Goal: Information Seeking & Learning: Learn about a topic

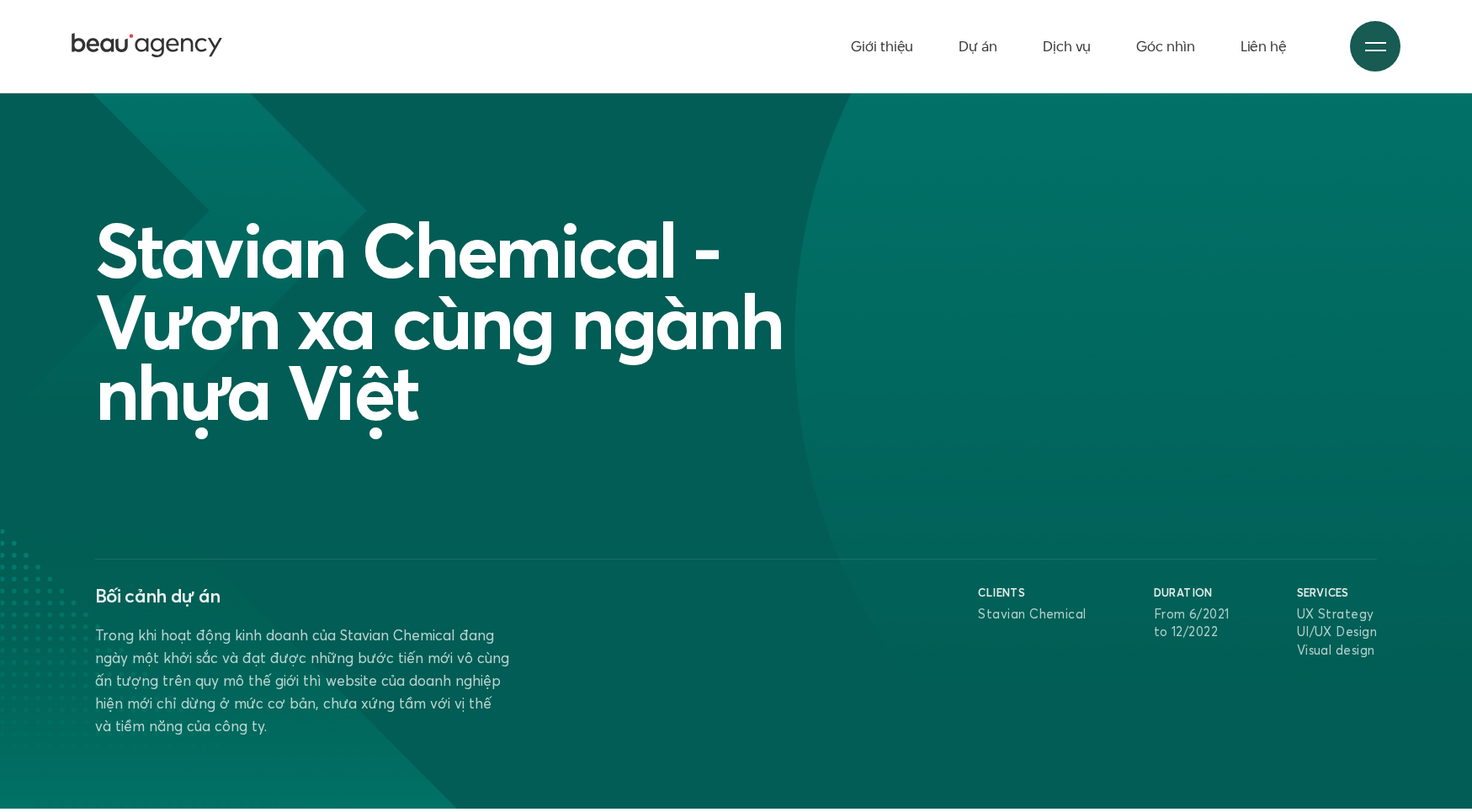
scroll to position [1682, 0]
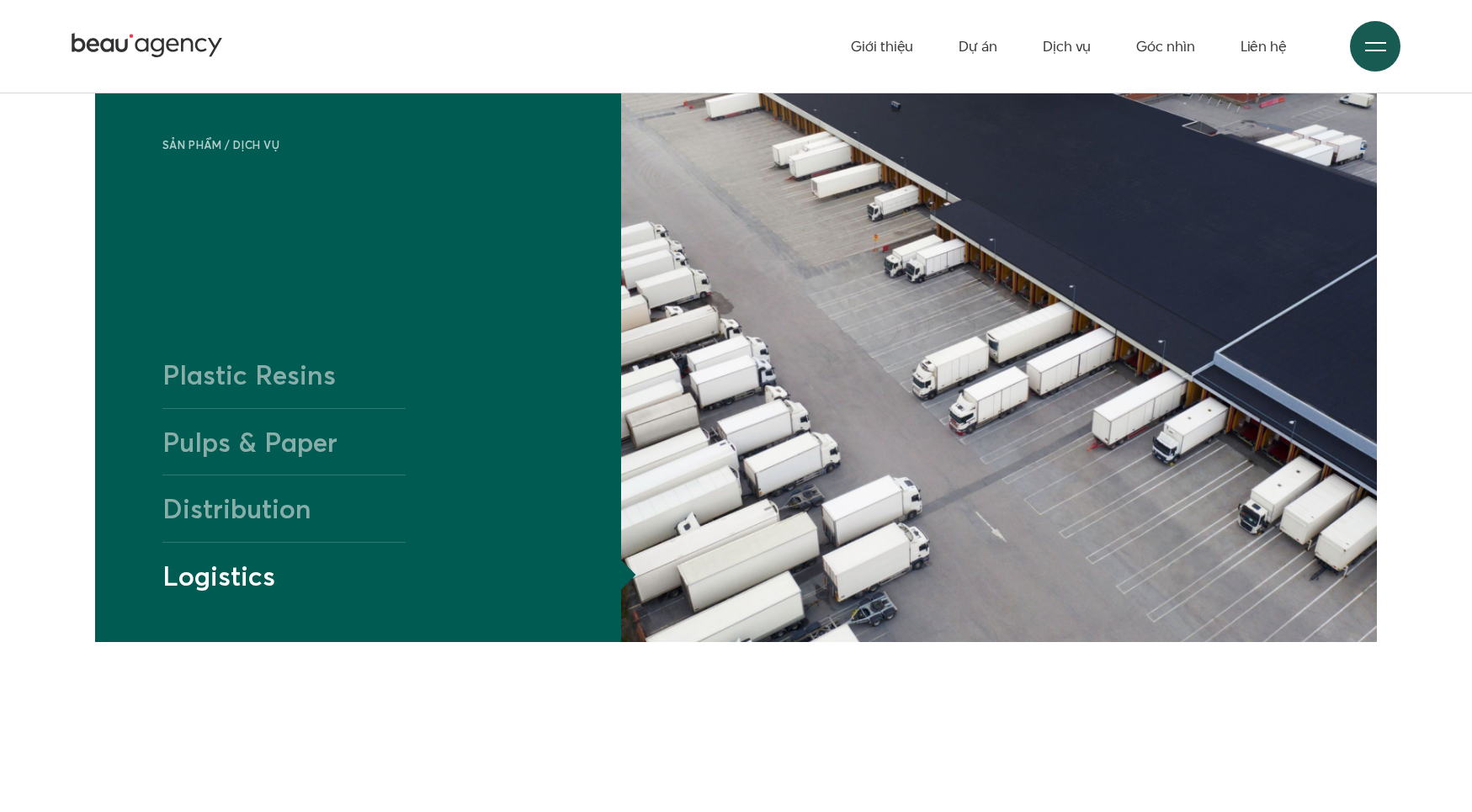
click at [265, 385] on h4 "Plastic Resins" at bounding box center [284, 374] width 243 height 66
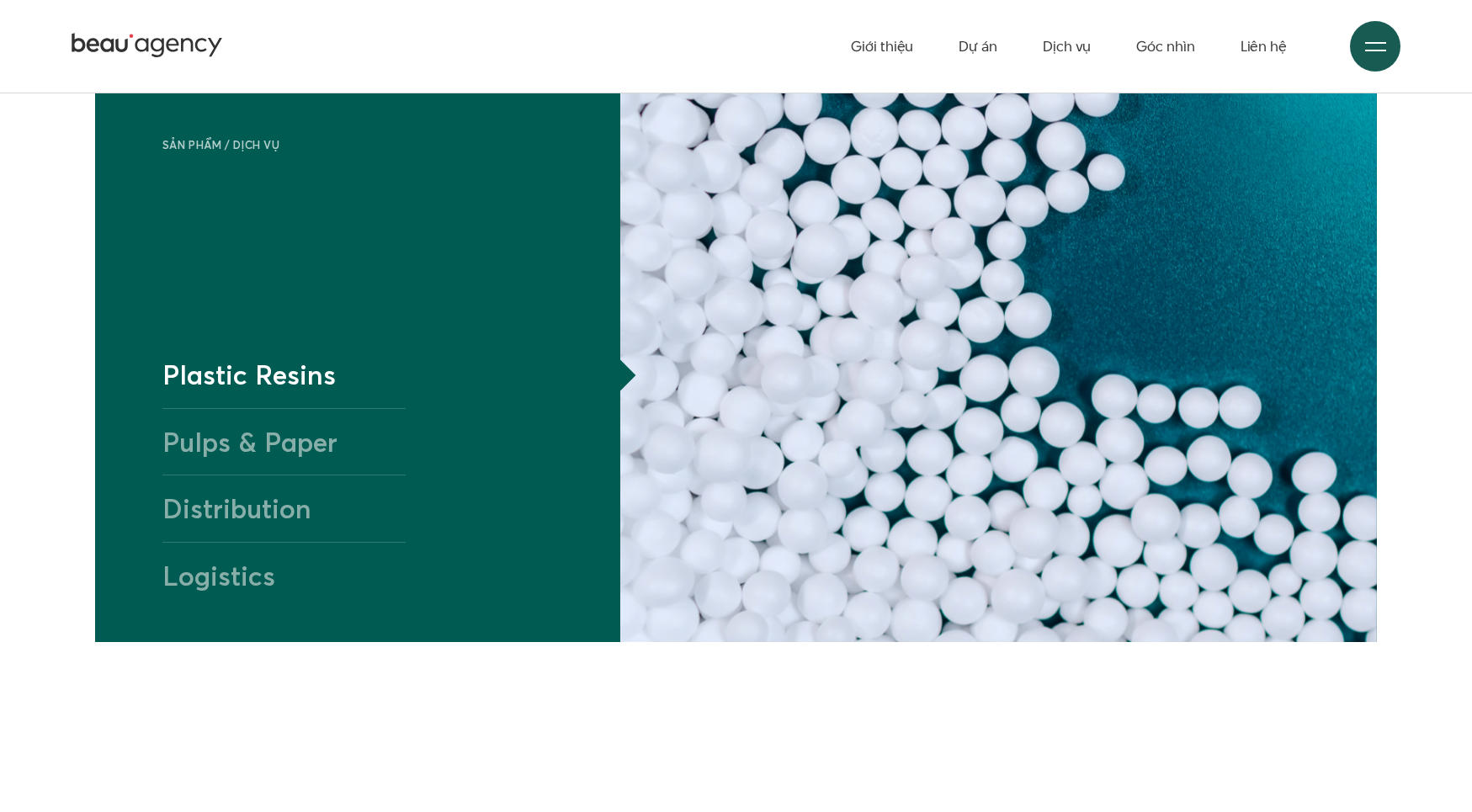
click at [258, 426] on h4 "Pulps & Paper" at bounding box center [284, 440] width 243 height 66
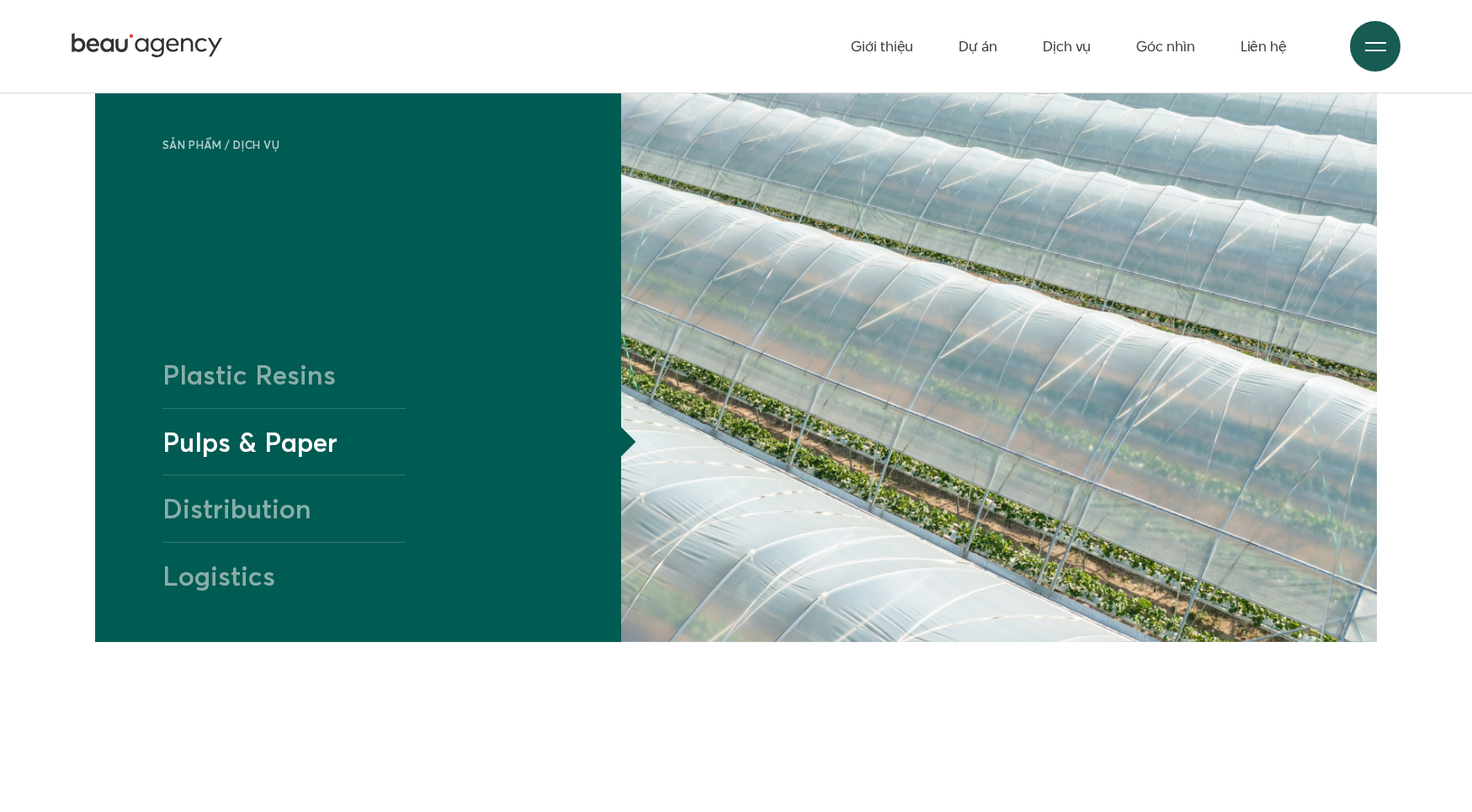
click at [249, 491] on h4 "Distribution" at bounding box center [284, 507] width 243 height 66
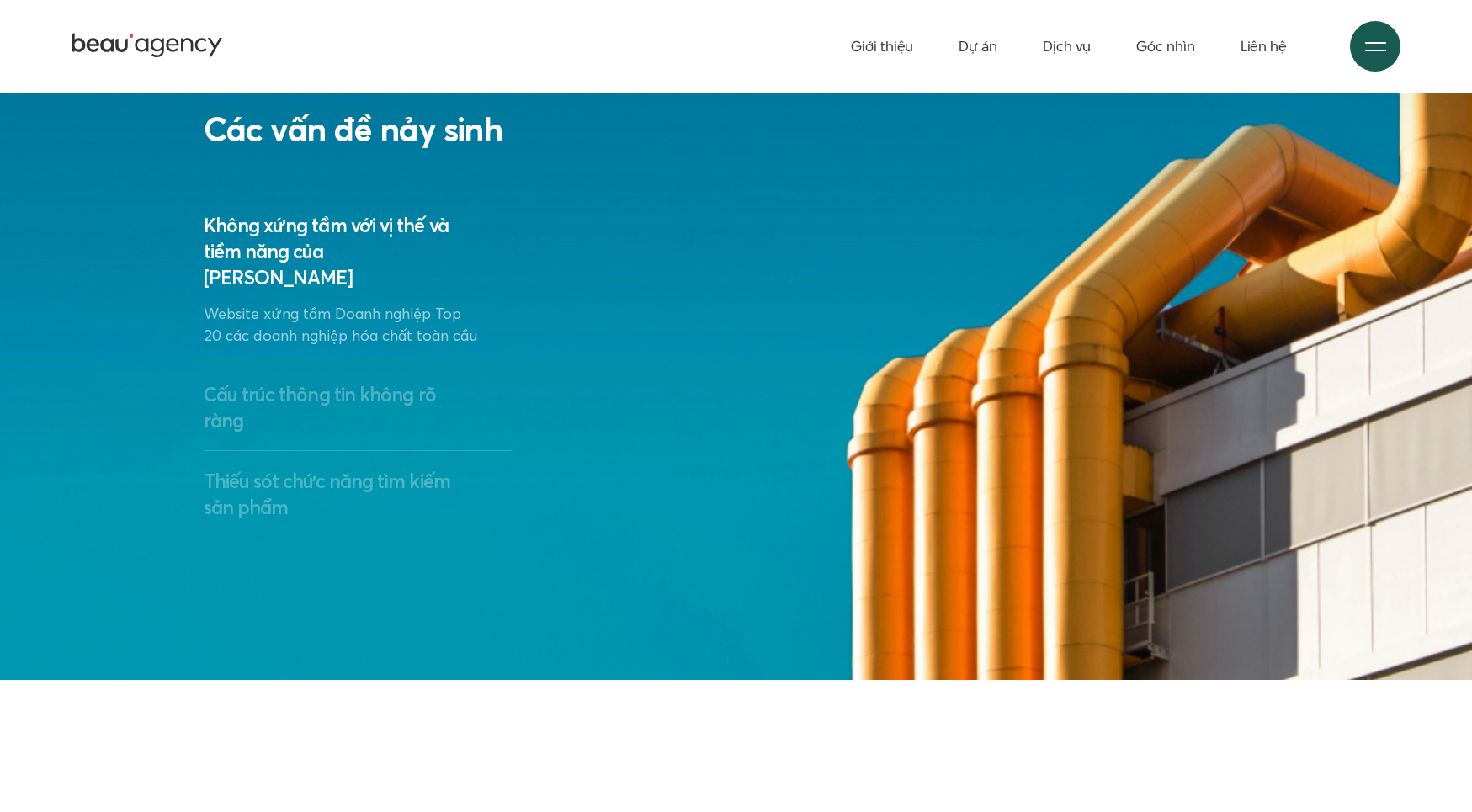
scroll to position [3112, 0]
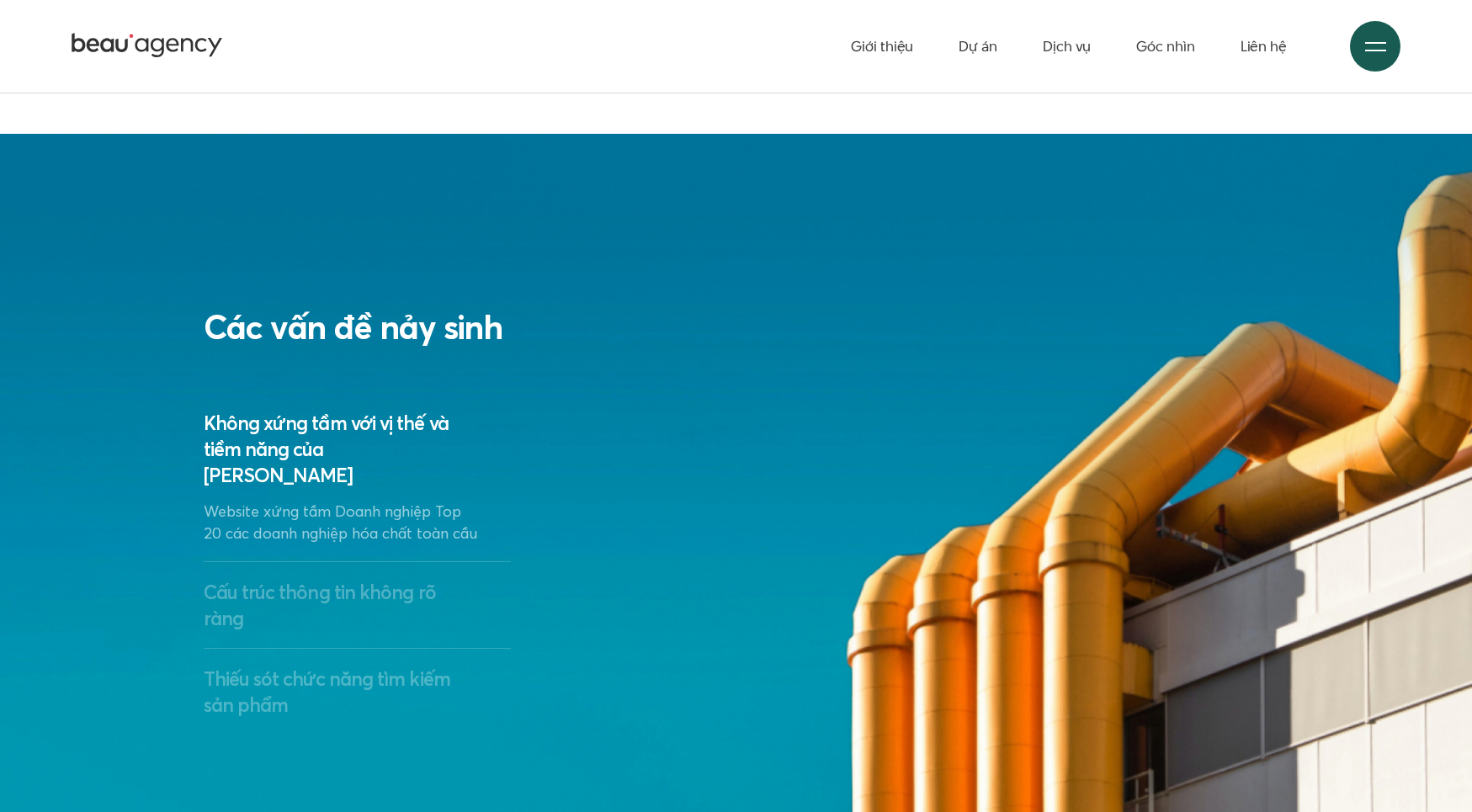
click at [347, 509] on p "Website xứng tầm Doanh nghiệp Top 20 các doanh nghiệp hóa chất toàn cầu" at bounding box center [340, 522] width 274 height 44
click at [345, 590] on h3 "Cấu trúc thông tin không rõ ràng" at bounding box center [358, 604] width 308 height 52
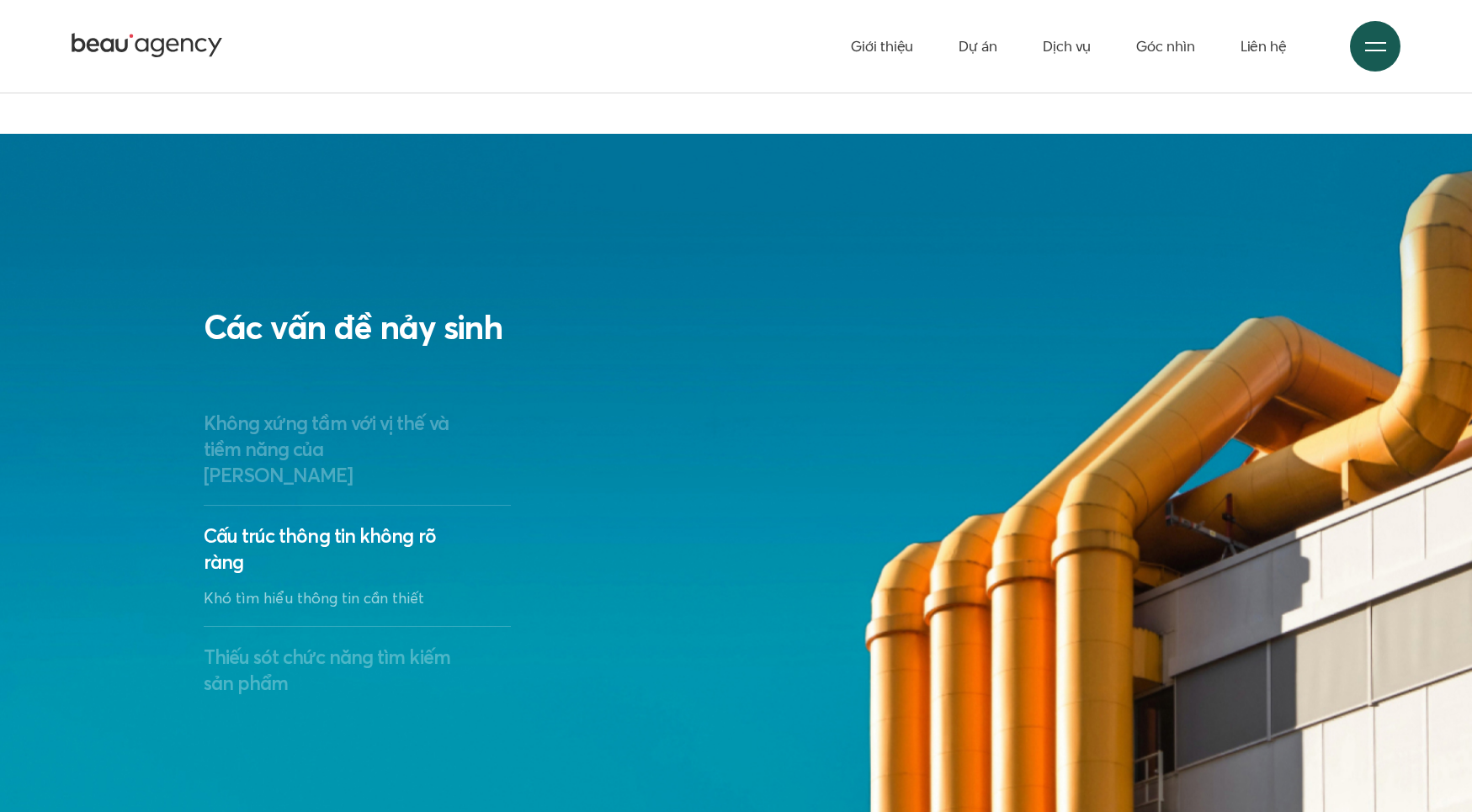
drag, startPoint x: 344, startPoint y: 626, endPoint x: 344, endPoint y: 601, distance: 25.0
click at [344, 644] on h3 "Thiếu sót chức năng tìm kiếm sản phẩm" at bounding box center [358, 669] width 308 height 52
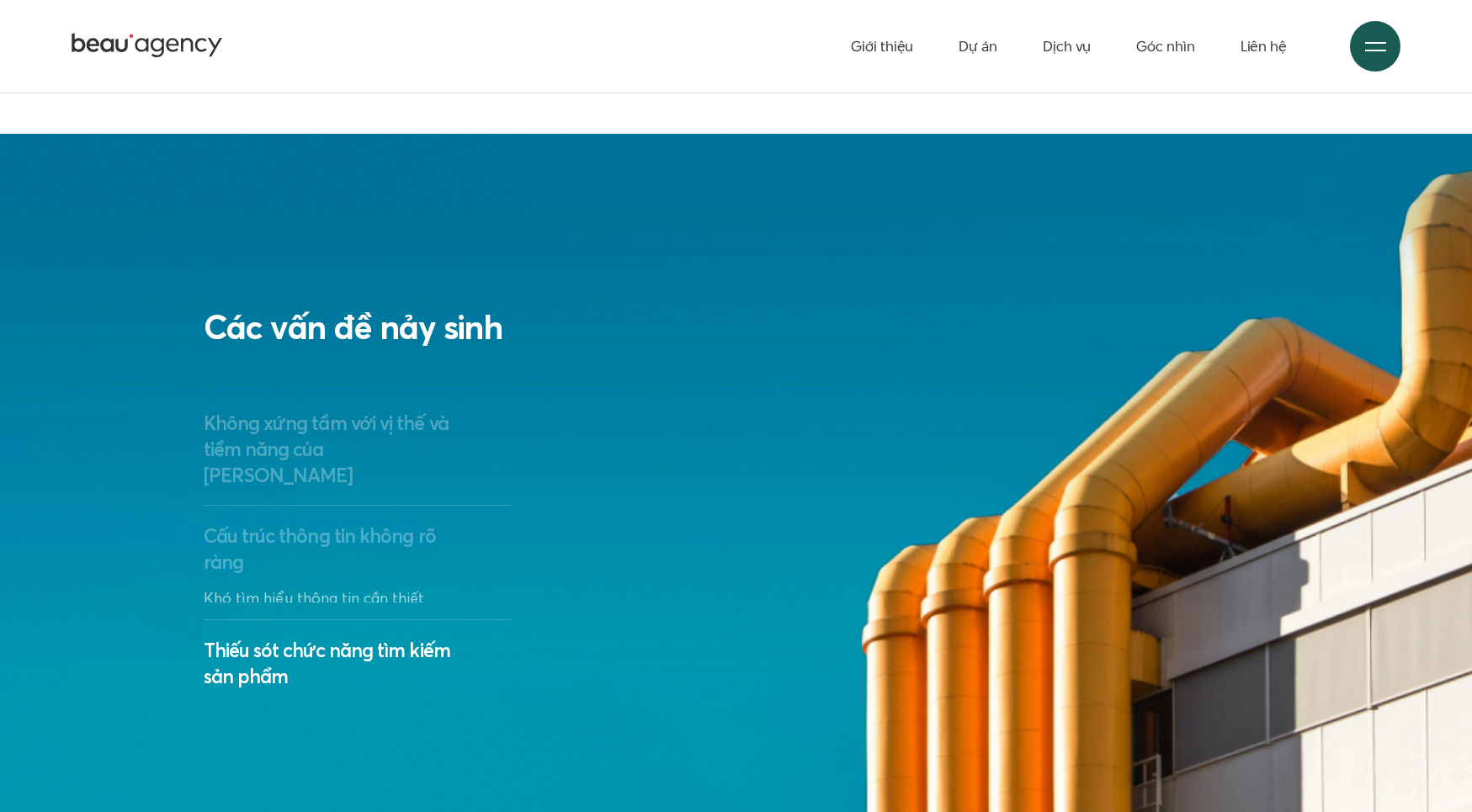
click at [344, 637] on h3 "Thiếu sót chức năng tìm kiếm sản phẩm" at bounding box center [358, 662] width 308 height 52
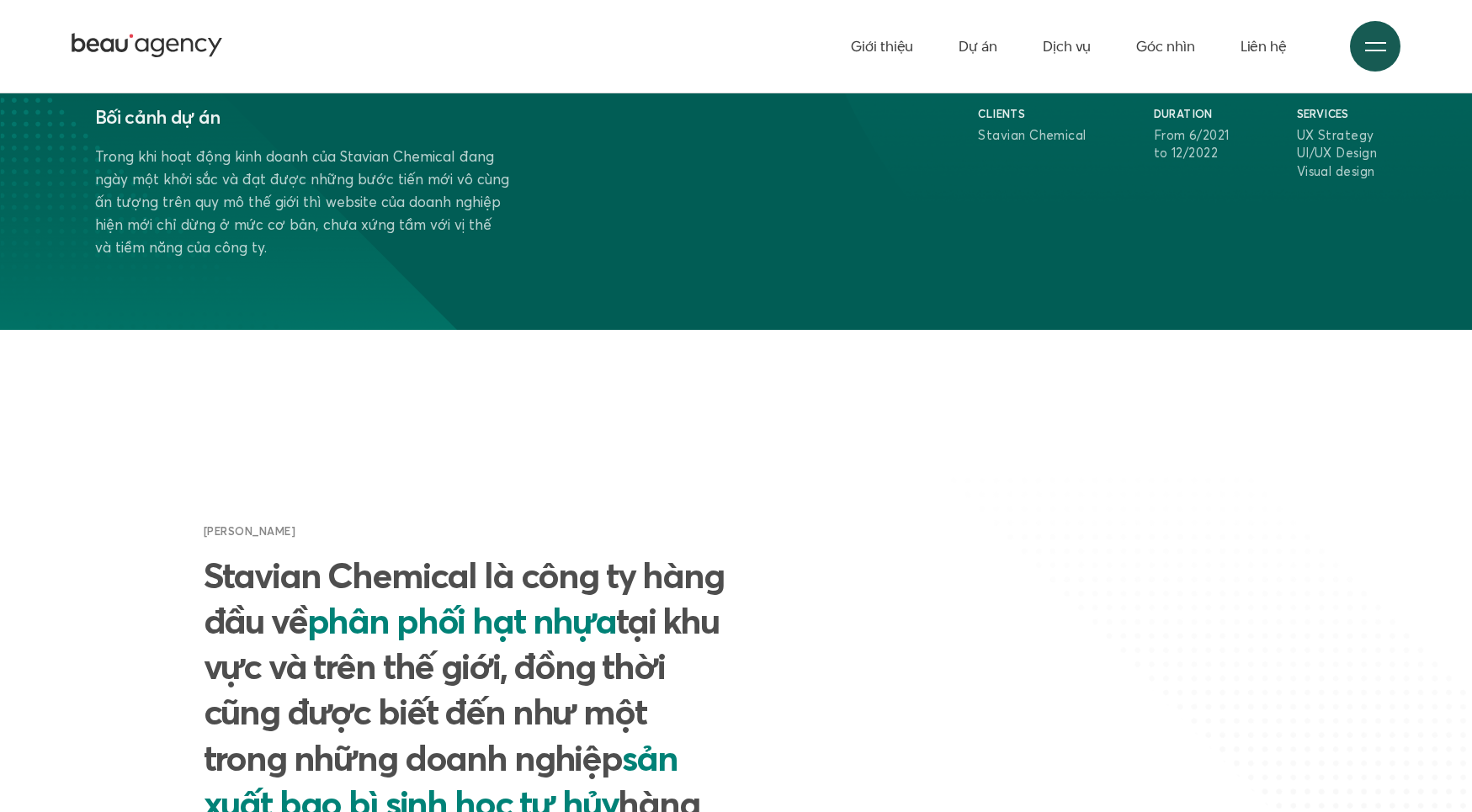
scroll to position [0, 0]
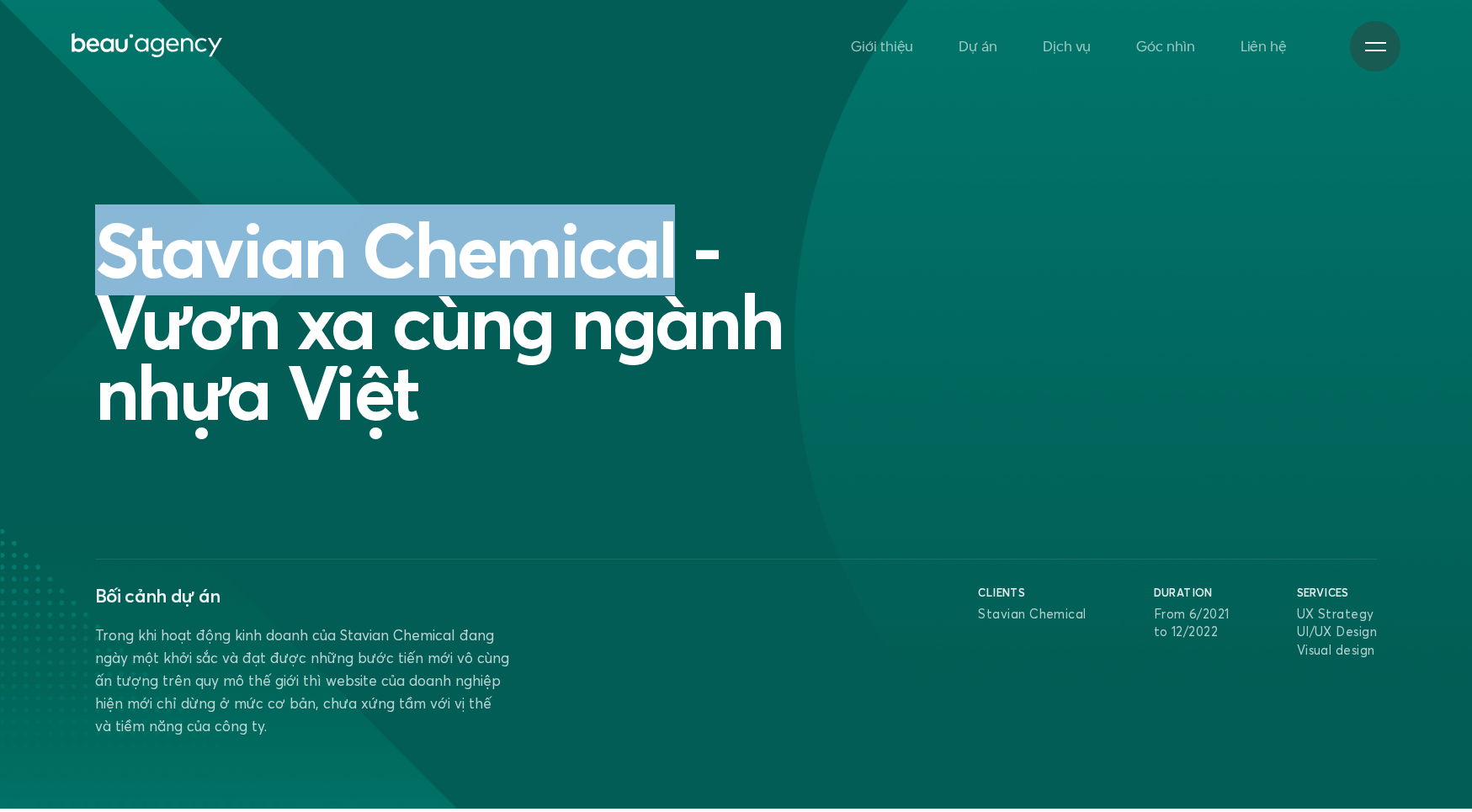
drag, startPoint x: 667, startPoint y: 266, endPoint x: 91, endPoint y: 268, distance: 576.0
click at [91, 268] on div "Stavian Chemical - Vươn xa cùng ngành nhựa Việt" at bounding box center [465, 321] width 758 height 214
copy h1 "Stavian Chemical"
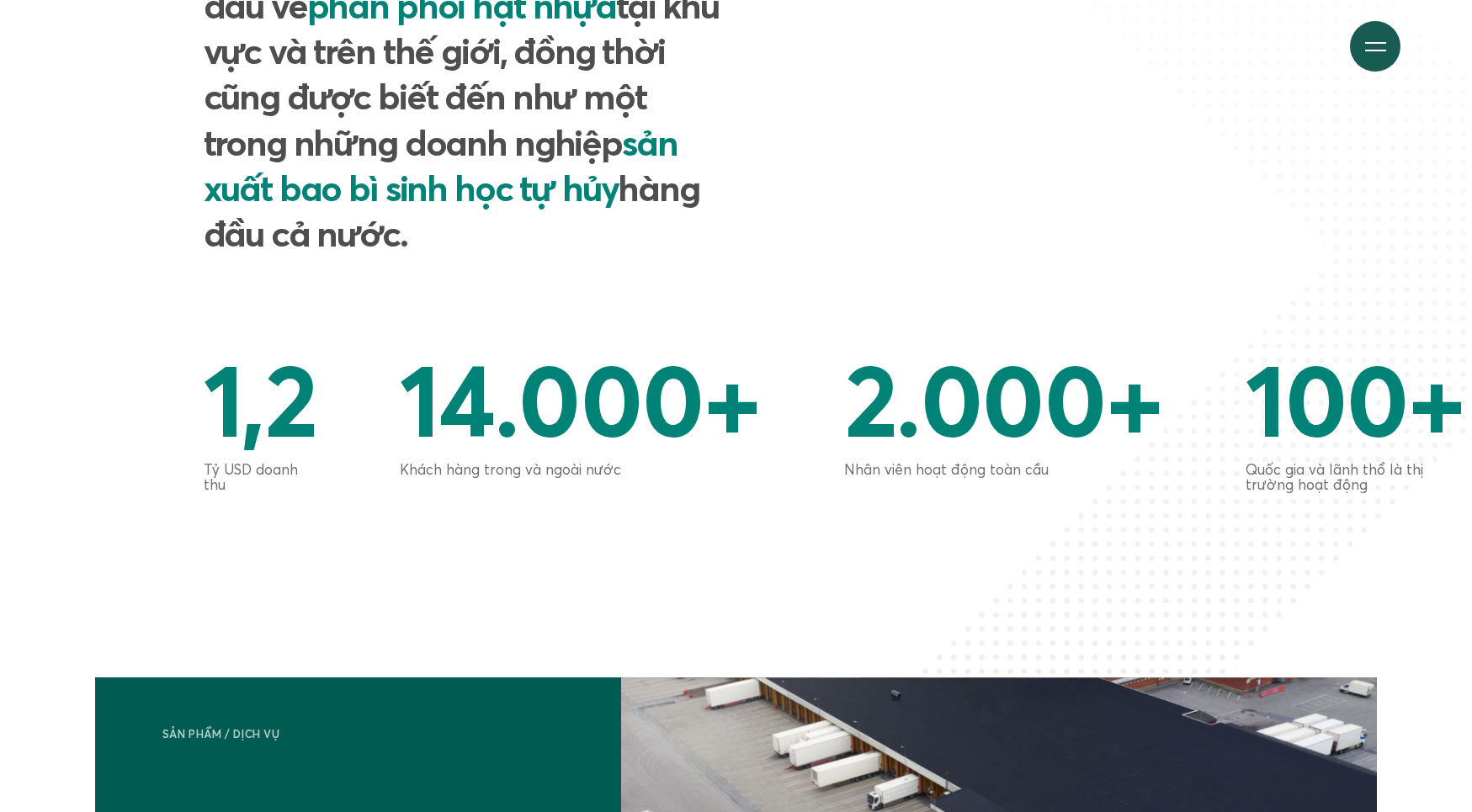
click at [601, 378] on span "14.000" at bounding box center [551, 399] width 304 height 122
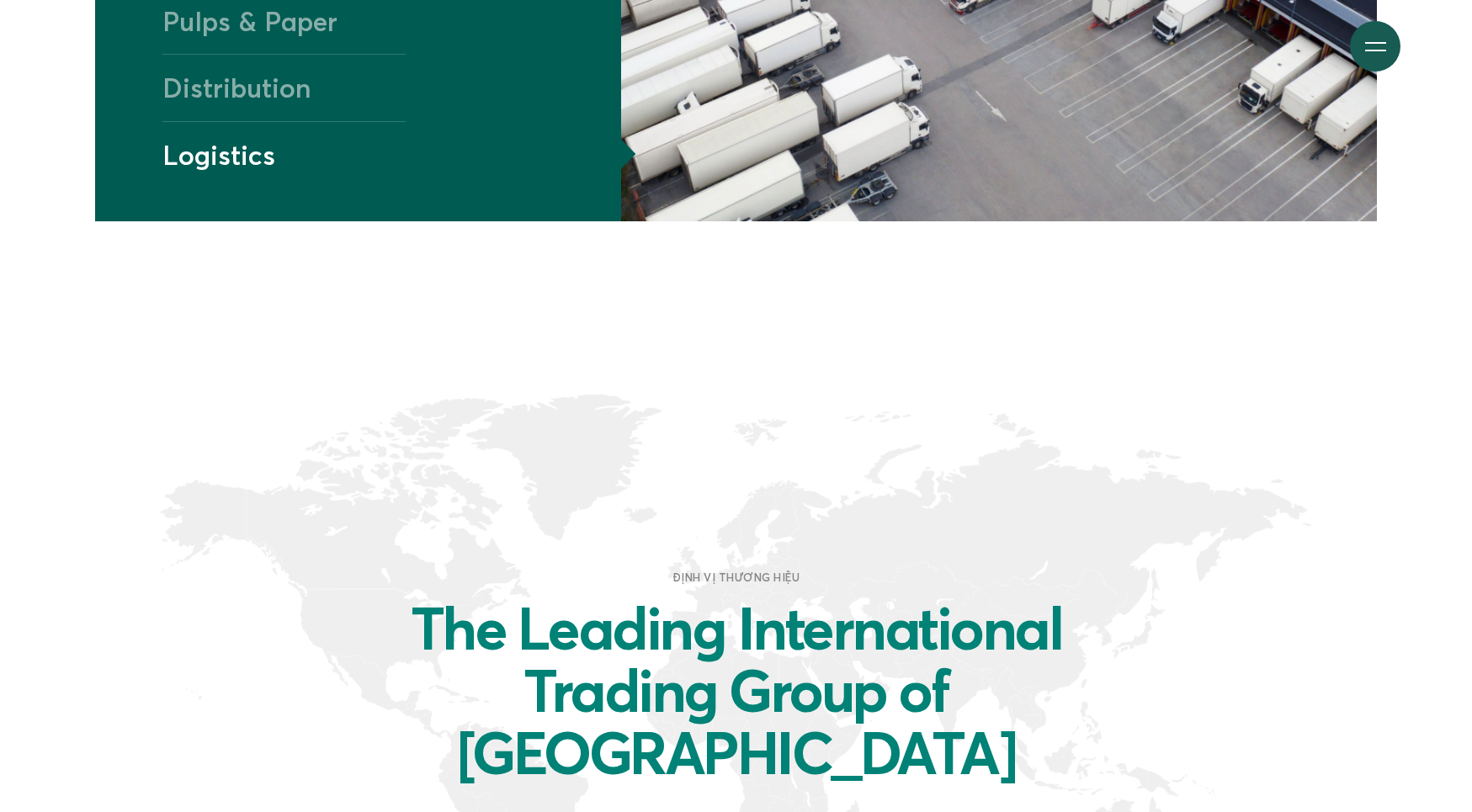
scroll to position [2608, 0]
